Goal: Task Accomplishment & Management: Manage account settings

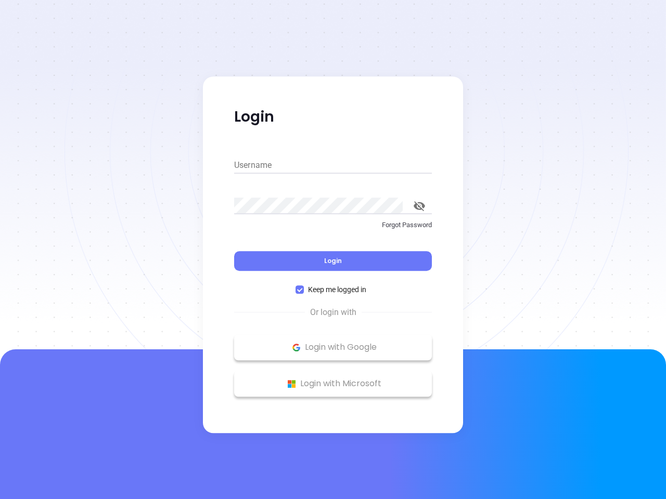
click at [333, 250] on div "Login" at bounding box center [333, 255] width 198 height 32
click at [333, 165] on input "Username" at bounding box center [333, 165] width 198 height 17
click at [419, 206] on icon "toggle password visibility" at bounding box center [418, 206] width 11 height 10
click at [333, 261] on span "Login" at bounding box center [333, 260] width 18 height 9
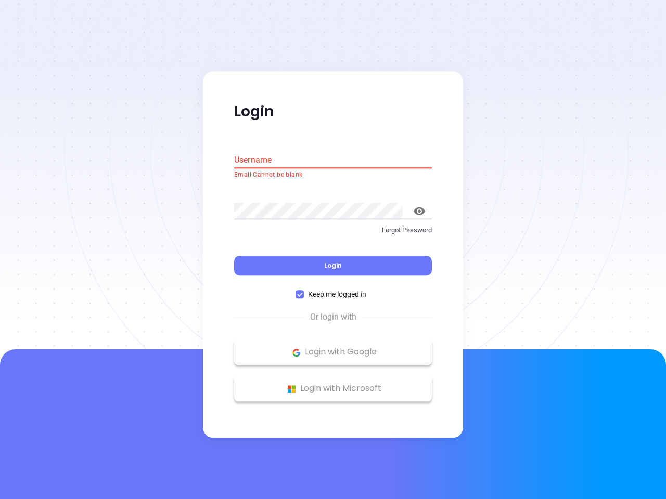
click at [333, 290] on span "Keep me logged in" at bounding box center [337, 294] width 67 height 11
click at [304, 291] on input "Keep me logged in" at bounding box center [299, 295] width 8 height 8
checkbox input "false"
click at [333, 347] on p "Login with Google" at bounding box center [332, 353] width 187 height 16
click at [333, 384] on p "Login with Microsoft" at bounding box center [332, 389] width 187 height 16
